Goal: Information Seeking & Learning: Learn about a topic

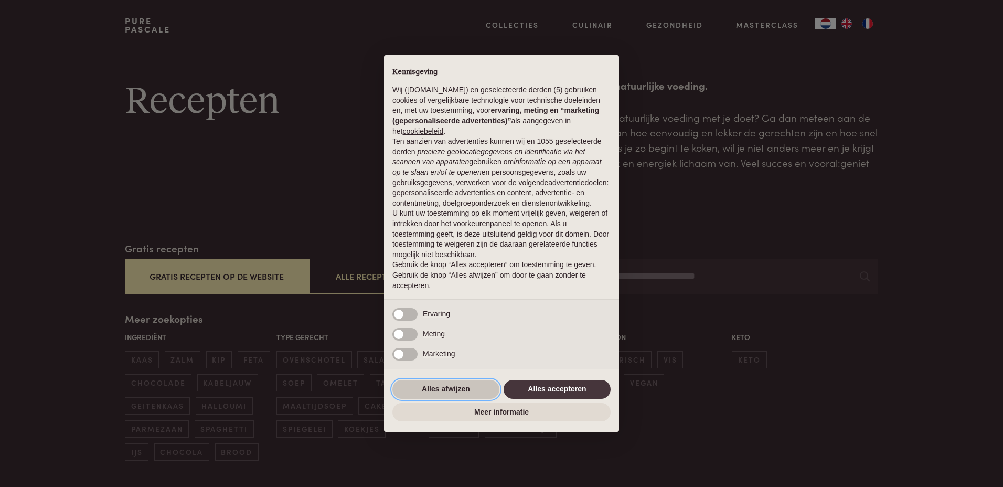
click at [447, 388] on button "Alles afwijzen" at bounding box center [445, 389] width 107 height 19
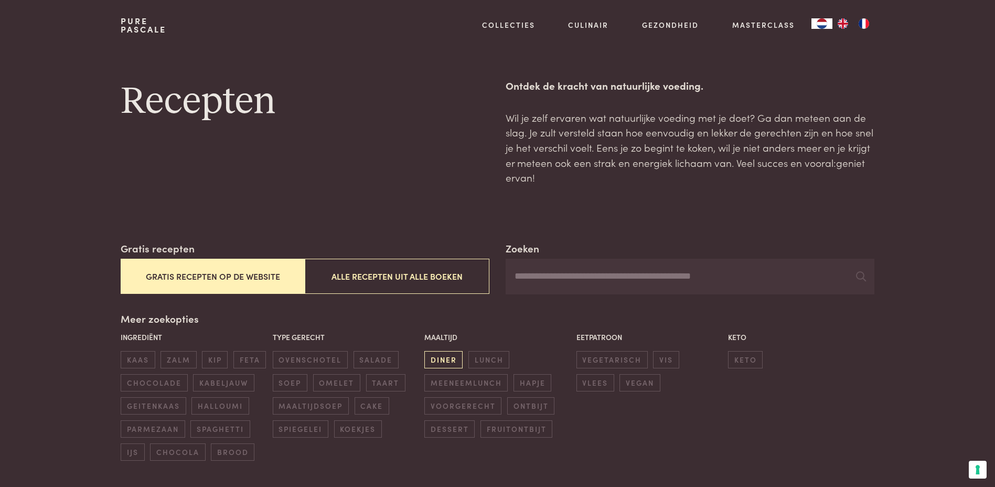
click at [439, 358] on span "diner" at bounding box center [443, 359] width 38 height 17
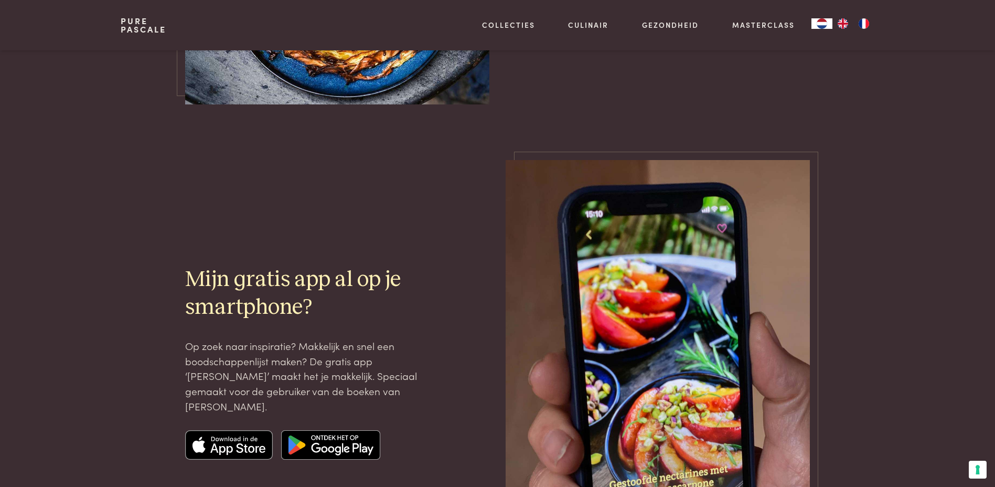
scroll to position [2759, 0]
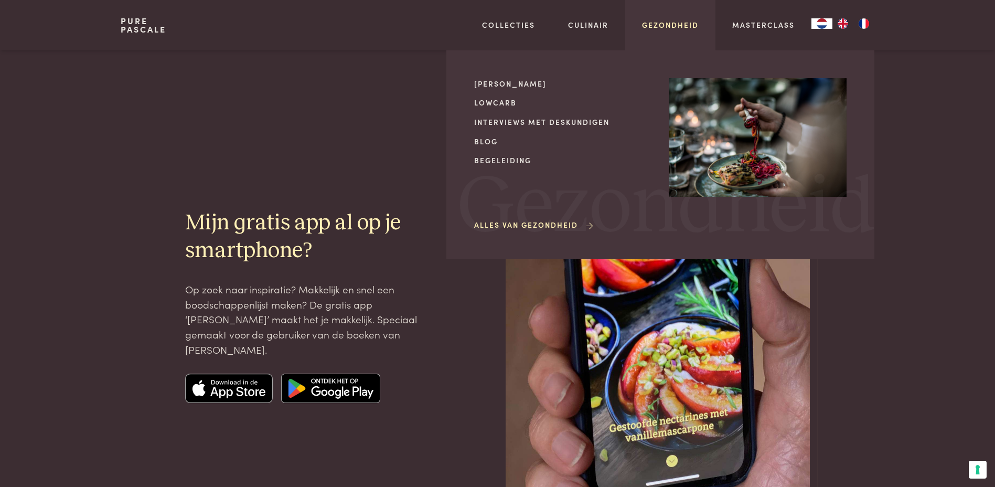
click at [678, 26] on link "Gezondheid" at bounding box center [670, 24] width 57 height 11
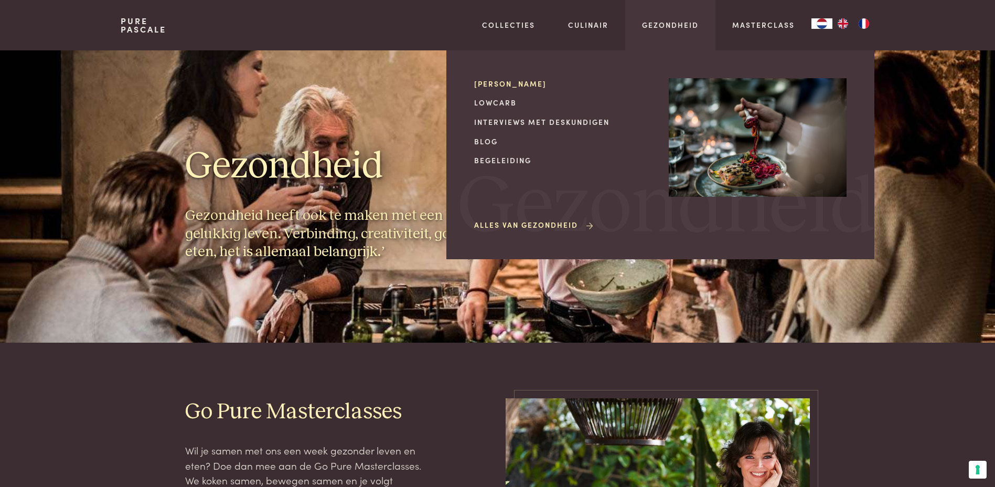
click at [512, 83] on link "[PERSON_NAME]" at bounding box center [563, 83] width 178 height 11
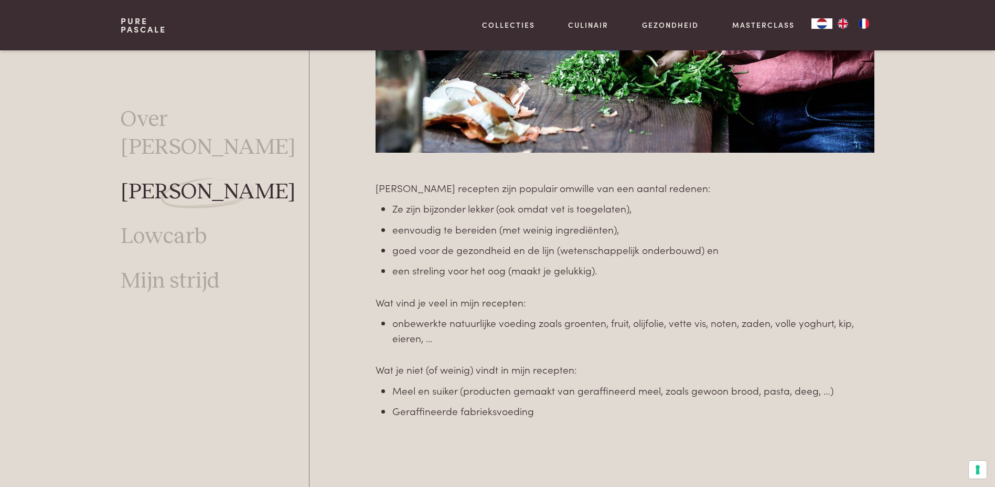
scroll to position [710, 0]
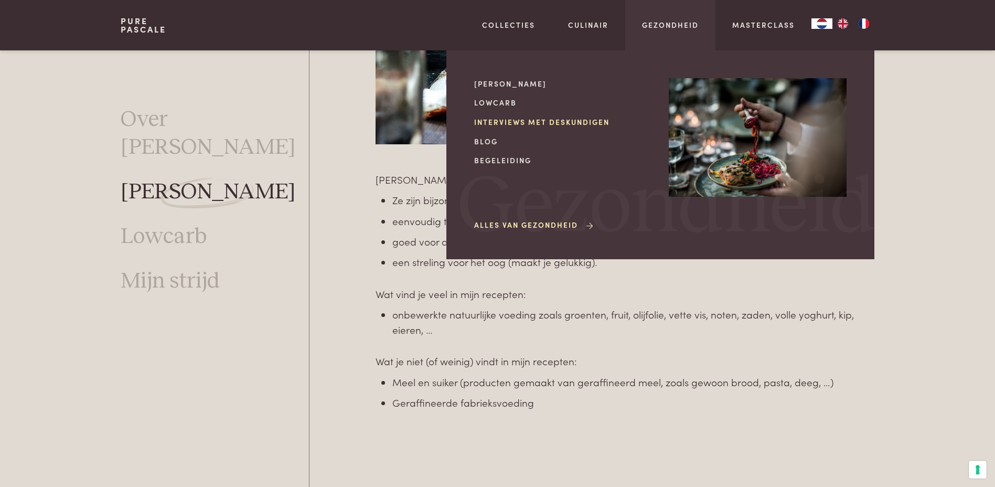
click at [580, 120] on link "Interviews met deskundigen" at bounding box center [563, 121] width 178 height 11
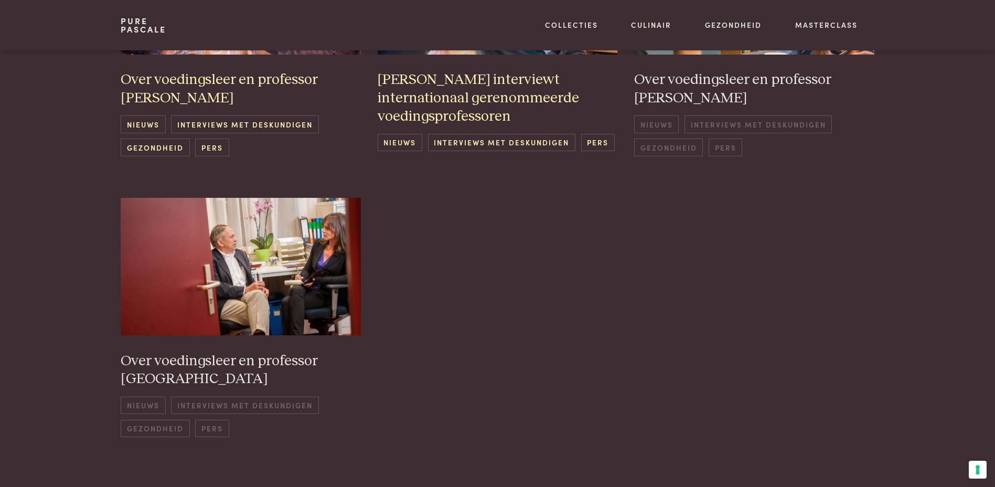
scroll to position [682, 0]
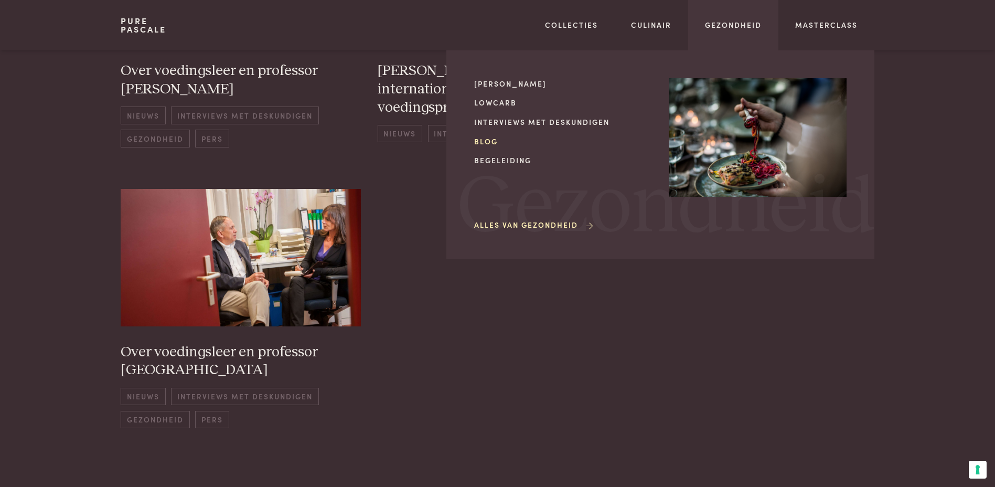
click at [484, 141] on link "Blog" at bounding box center [563, 141] width 178 height 11
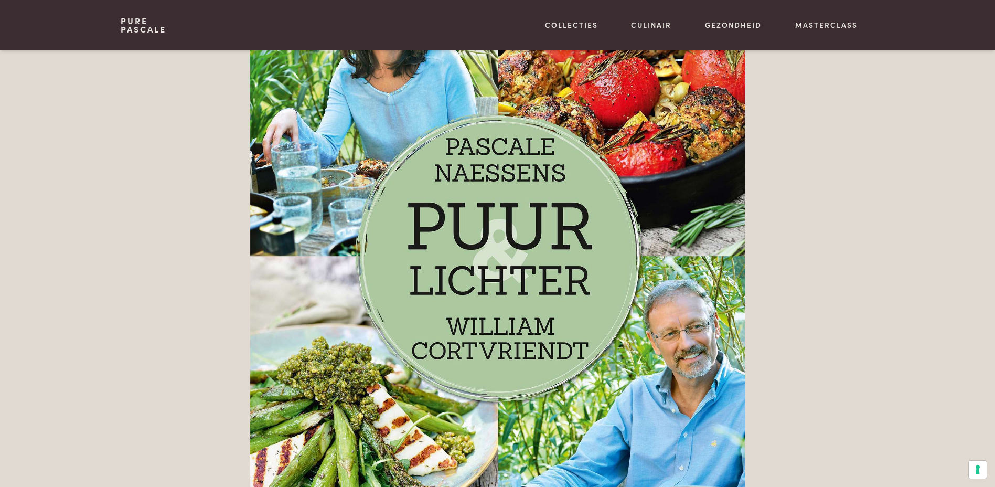
scroll to position [1311, 0]
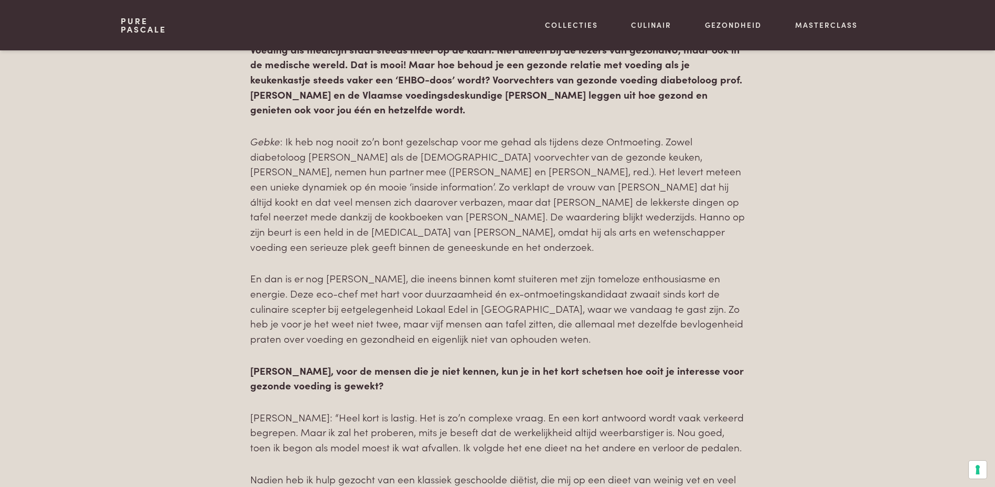
scroll to position [787, 0]
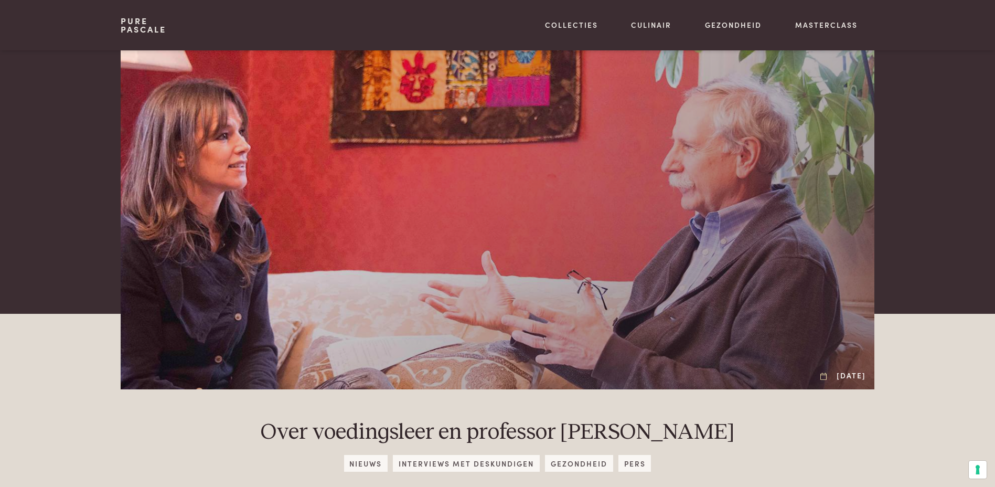
scroll to position [210, 0]
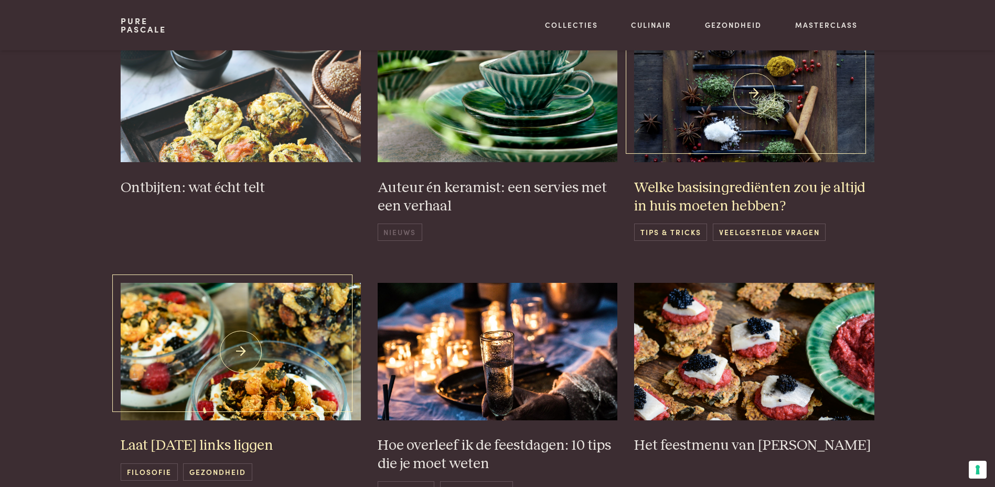
scroll to position [682, 0]
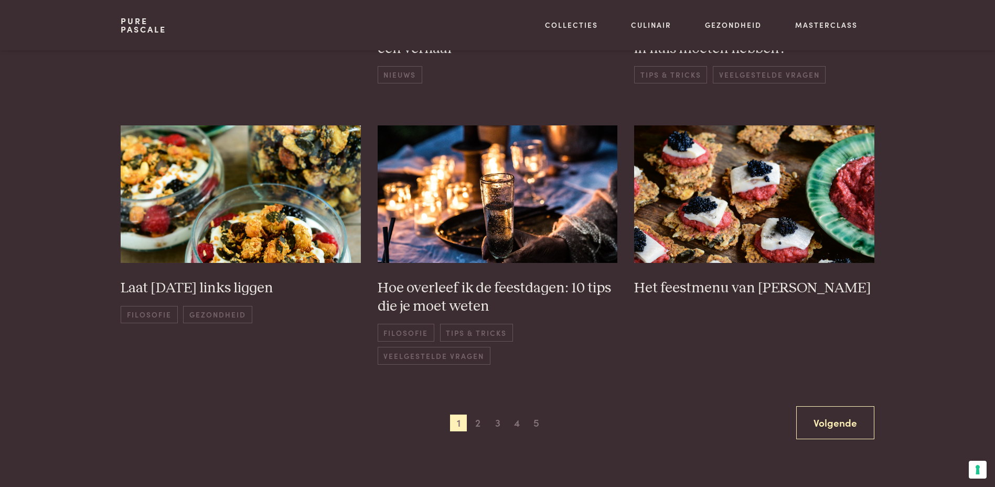
click at [130, 26] on link "Pure Pascale" at bounding box center [144, 25] width 46 height 17
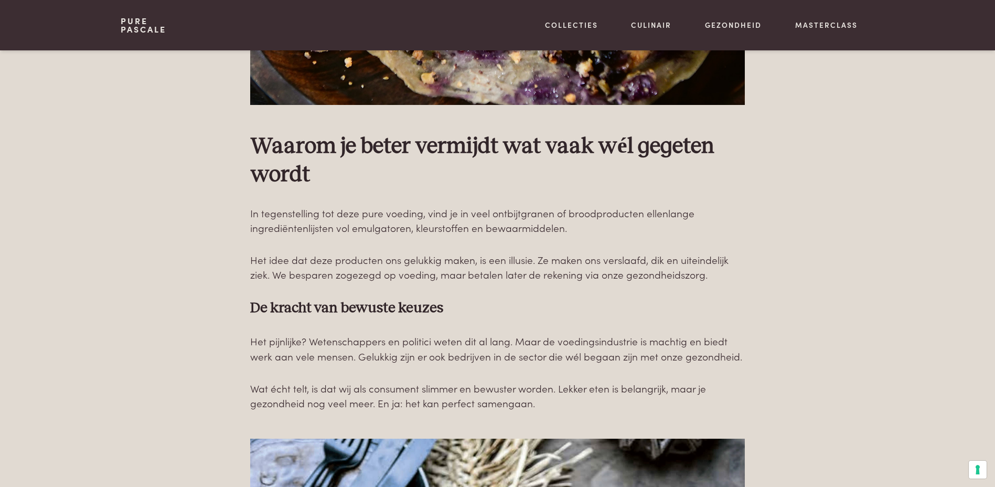
scroll to position [2609, 0]
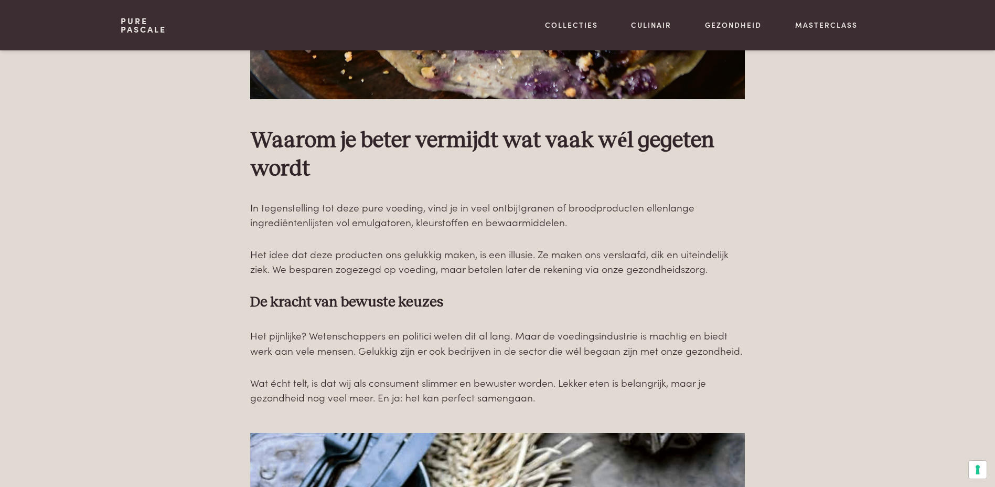
click at [272, 353] on p "Het pijnlijke? Wetenschappers en politici weten dit al lang. Maar de voedingsin…" at bounding box center [497, 343] width 495 height 30
drag, startPoint x: 409, startPoint y: 354, endPoint x: 496, endPoint y: 354, distance: 86.6
click at [496, 354] on p "Het pijnlijke? Wetenschappers en politici weten dit al lang. Maar de voedingsin…" at bounding box center [497, 343] width 495 height 30
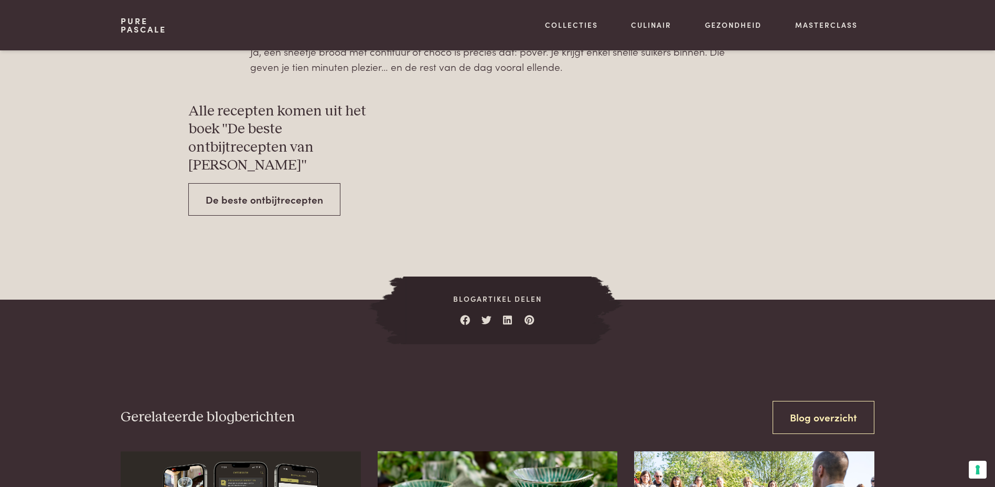
scroll to position [3868, 0]
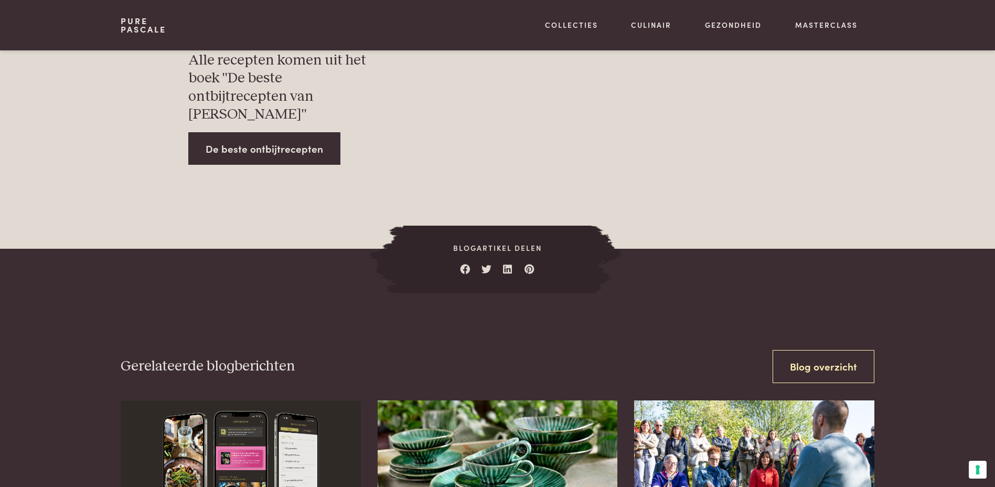
click at [257, 132] on link "De beste ontbijtrecepten" at bounding box center [264, 148] width 152 height 33
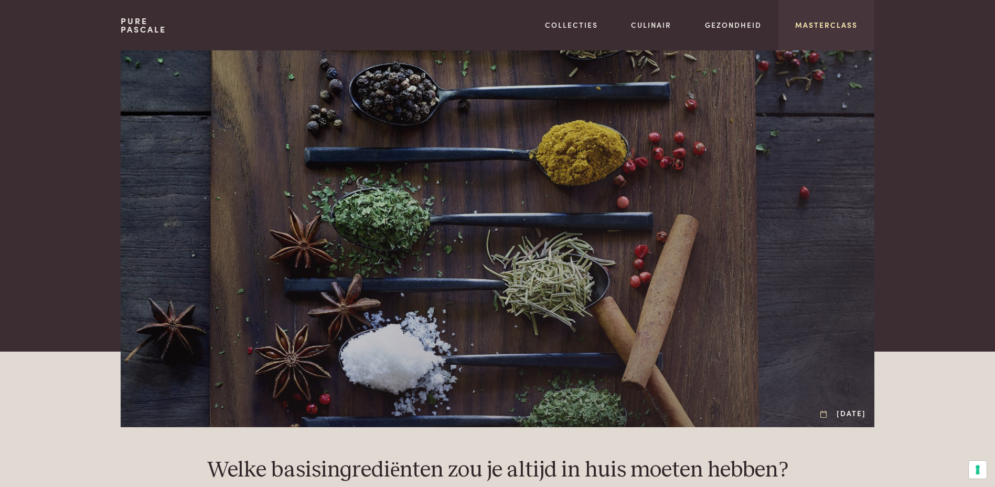
click at [826, 26] on link "Masterclass" at bounding box center [826, 24] width 62 height 11
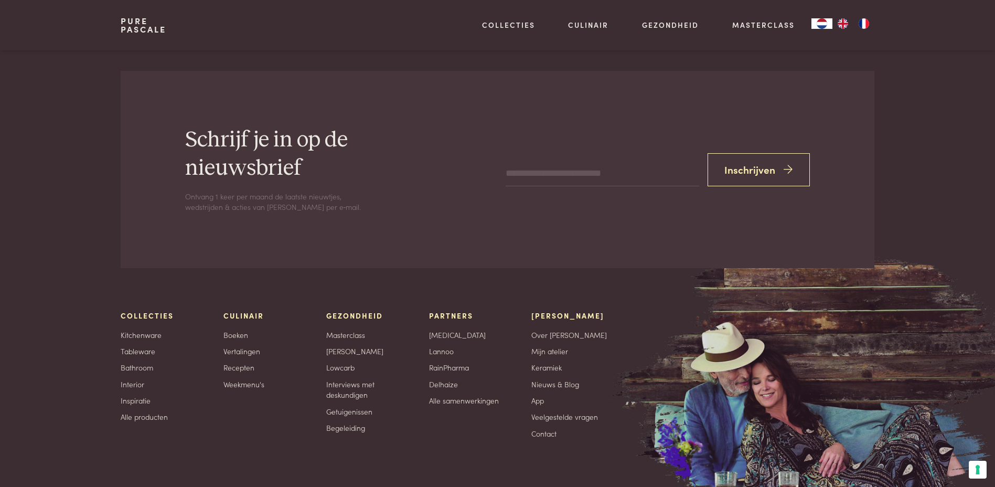
scroll to position [3634, 0]
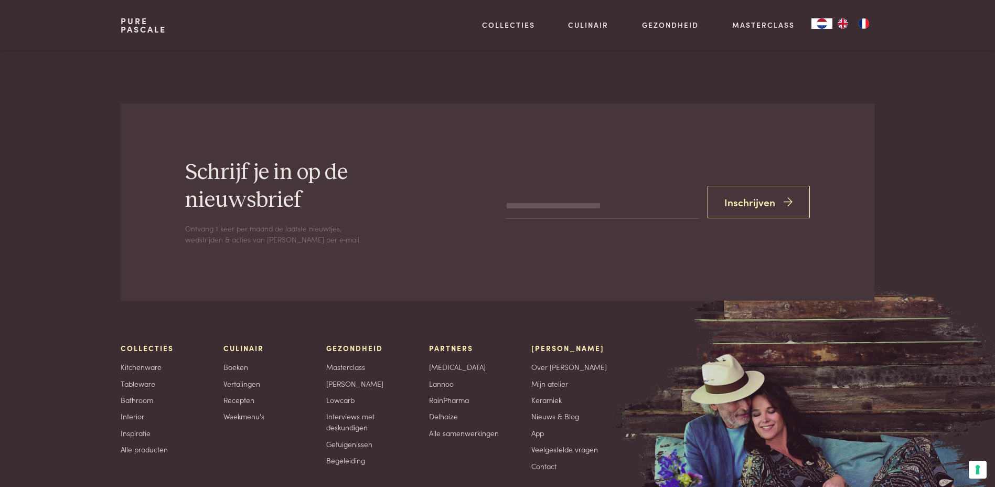
scroll to position [3357, 0]
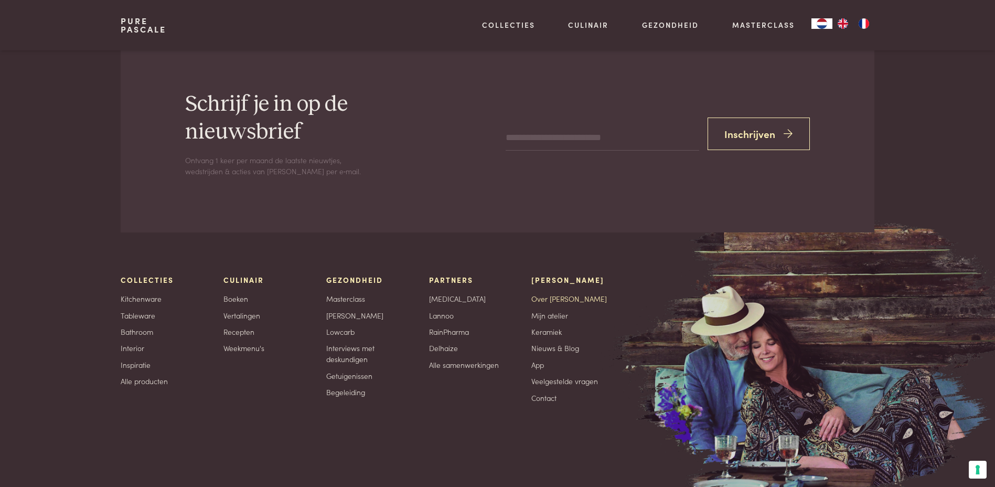
click at [536, 298] on link "Over [PERSON_NAME]" at bounding box center [569, 298] width 76 height 11
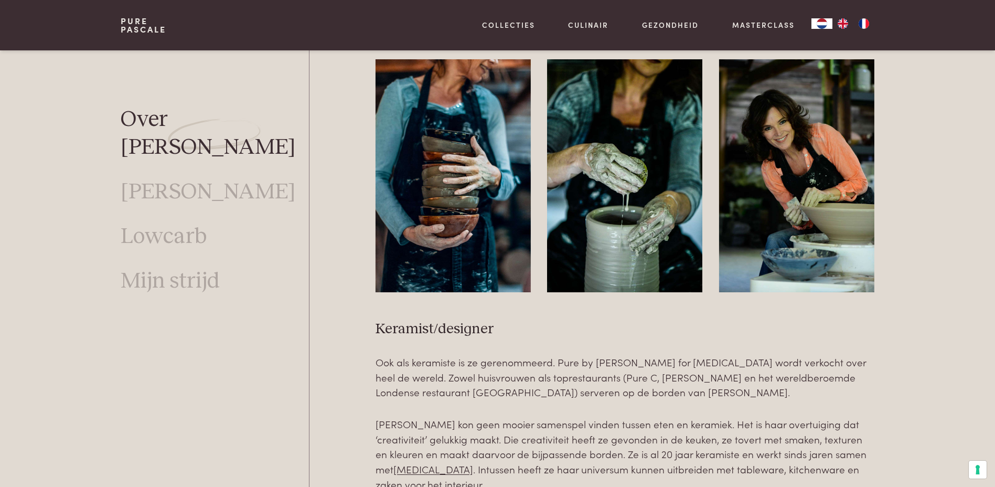
scroll to position [2256, 0]
